Goal: Transaction & Acquisition: Purchase product/service

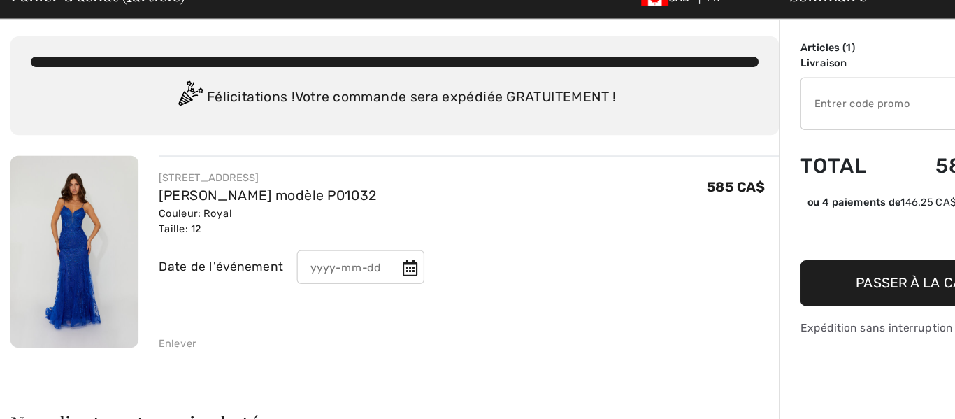
scroll to position [3, 0]
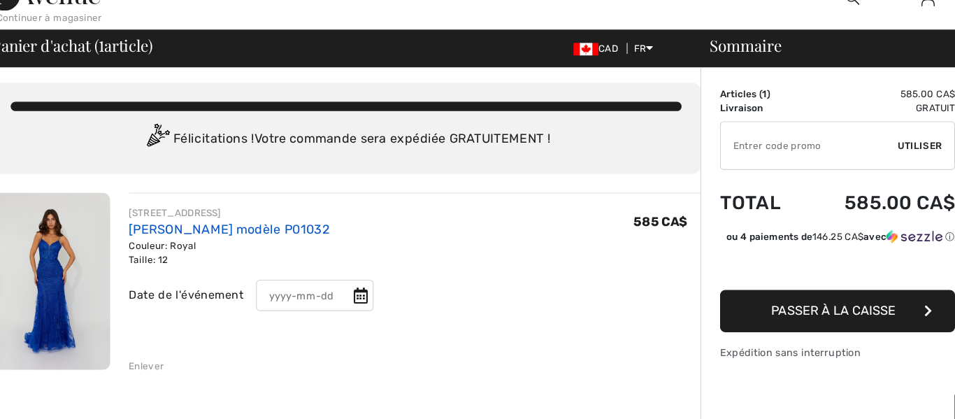
click at [208, 238] on link "[PERSON_NAME] modèle P01032" at bounding box center [220, 233] width 179 height 13
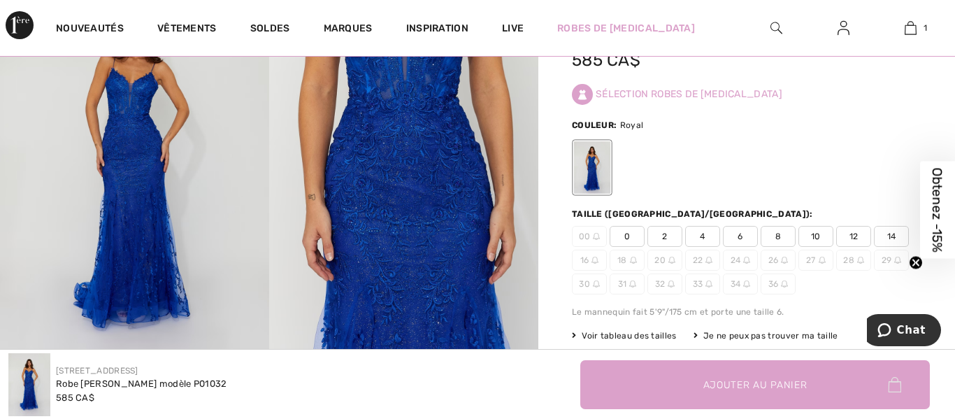
scroll to position [110, 0]
